Goal: Find specific page/section: Find specific page/section

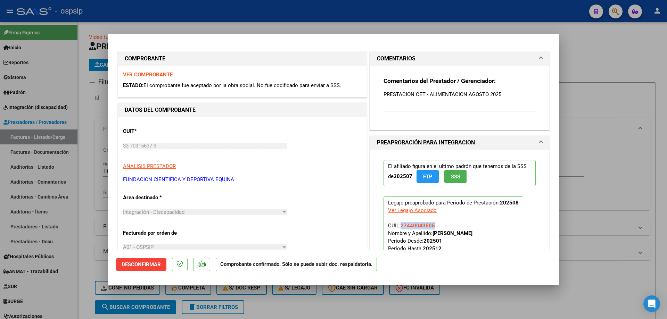
scroll to position [278, 0]
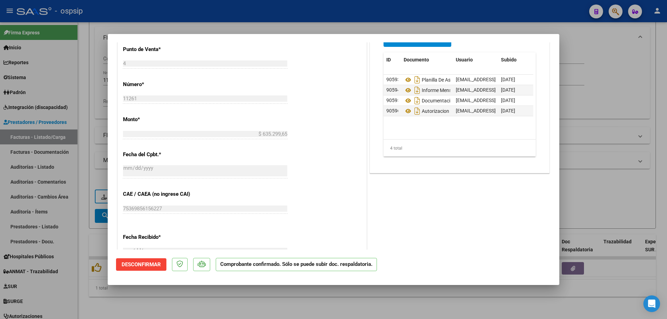
click at [610, 105] on div at bounding box center [333, 159] width 667 height 319
type input "$ 0,00"
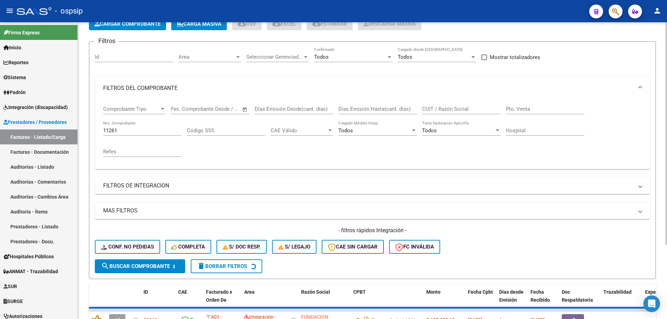
scroll to position [0, 0]
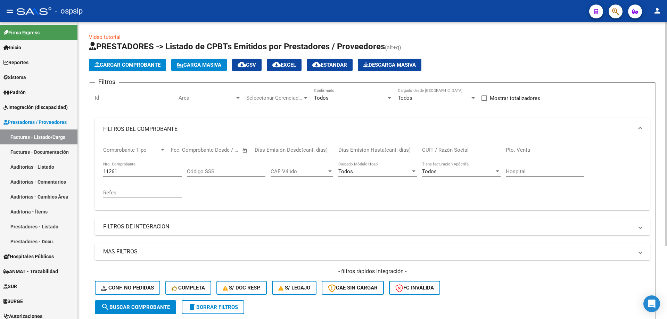
click at [130, 172] on input "11261" at bounding box center [142, 172] width 79 height 6
type input "1"
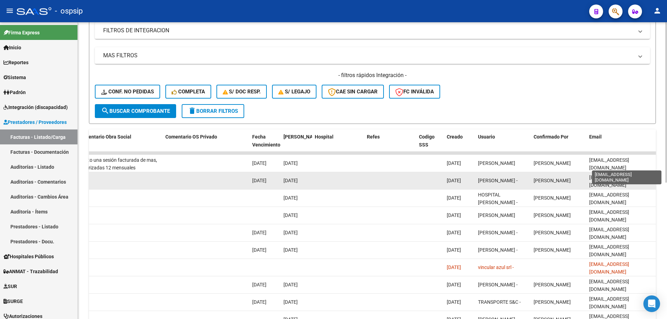
scroll to position [218, 0]
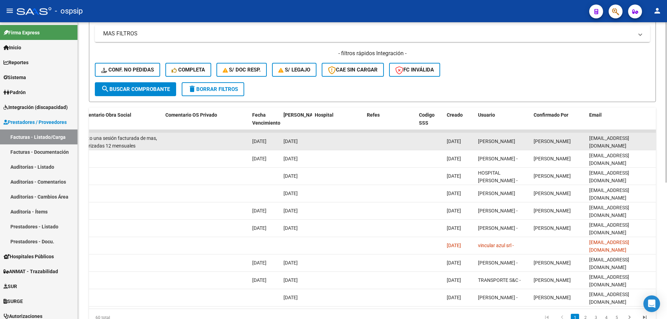
type input "177"
drag, startPoint x: 589, startPoint y: 141, endPoint x: 653, endPoint y: 142, distance: 63.6
click at [653, 142] on datatable-body-cell "[EMAIL_ADDRESS][DOMAIN_NAME]" at bounding box center [622, 141] width 70 height 17
copy span "[EMAIL_ADDRESS][DOMAIN_NAME]"
